Goal: Entertainment & Leisure: Browse casually

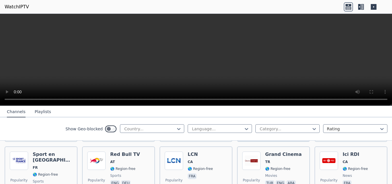
scroll to position [187, 0]
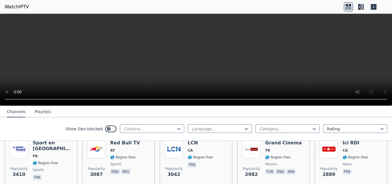
click at [38, 108] on button "Playlists" at bounding box center [43, 111] width 16 height 11
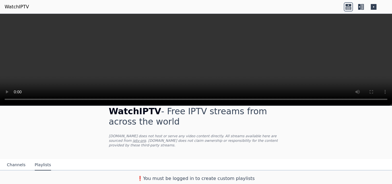
scroll to position [5, 0]
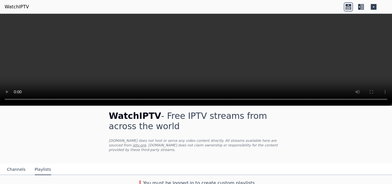
click at [12, 164] on button "Channels" at bounding box center [16, 169] width 19 height 11
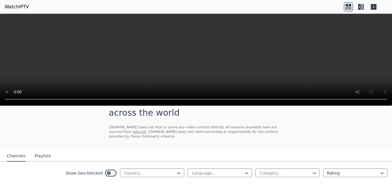
scroll to position [19, 0]
click at [147, 170] on div at bounding box center [150, 173] width 52 height 6
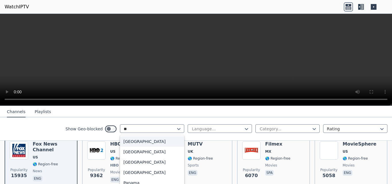
scroll to position [0, 0]
type input "***"
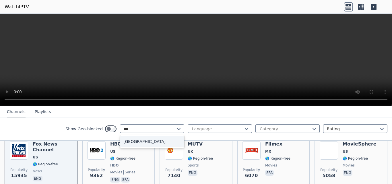
click at [148, 145] on div "[GEOGRAPHIC_DATA]" at bounding box center [152, 141] width 64 height 10
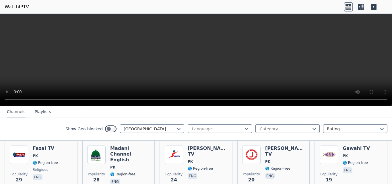
scroll to position [234, 0]
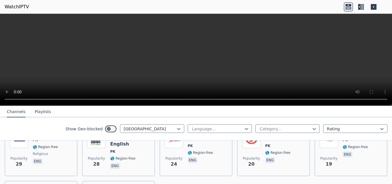
click at [176, 156] on span "Popularity 24" at bounding box center [174, 162] width 18 height 18
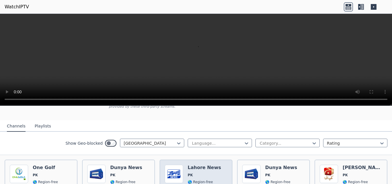
scroll to position [45, 0]
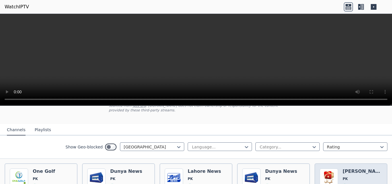
click at [349, 169] on h6 "[PERSON_NAME]" at bounding box center [363, 172] width 40 height 6
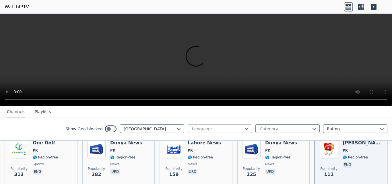
scroll to position [64, 0]
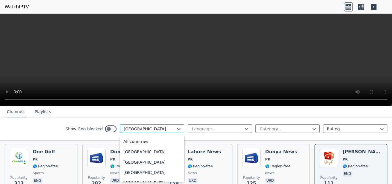
click at [171, 130] on div at bounding box center [150, 129] width 52 height 6
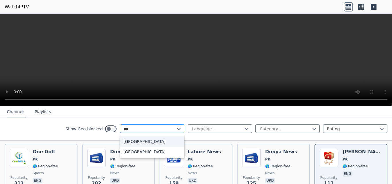
scroll to position [0, 0]
type input "****"
click at [155, 144] on div "[GEOGRAPHIC_DATA]" at bounding box center [152, 141] width 64 height 10
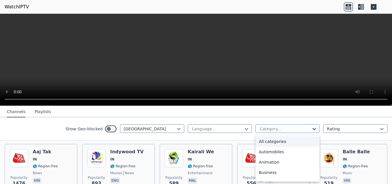
click at [313, 128] on icon at bounding box center [314, 129] width 3 height 2
type input "**"
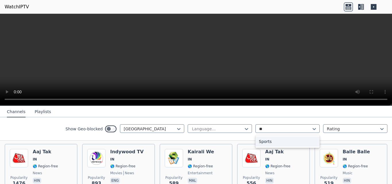
click at [284, 145] on div "Sports" at bounding box center [287, 141] width 64 height 10
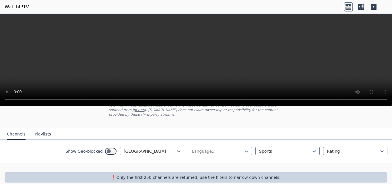
scroll to position [43, 0]
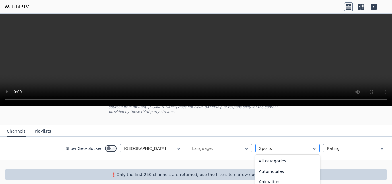
click at [276, 148] on div "Sports" at bounding box center [287, 148] width 64 height 9
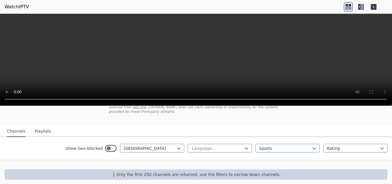
click at [276, 148] on div "Sports" at bounding box center [287, 148] width 64 height 9
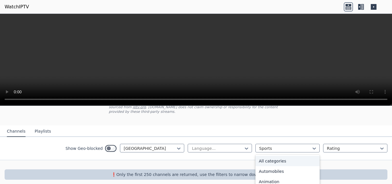
click at [278, 156] on div "All categories" at bounding box center [287, 161] width 64 height 10
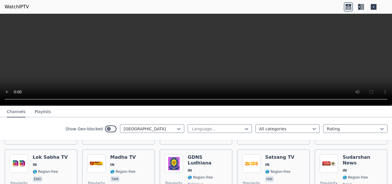
scroll to position [1103, 0]
